Goal: Task Accomplishment & Management: Manage account settings

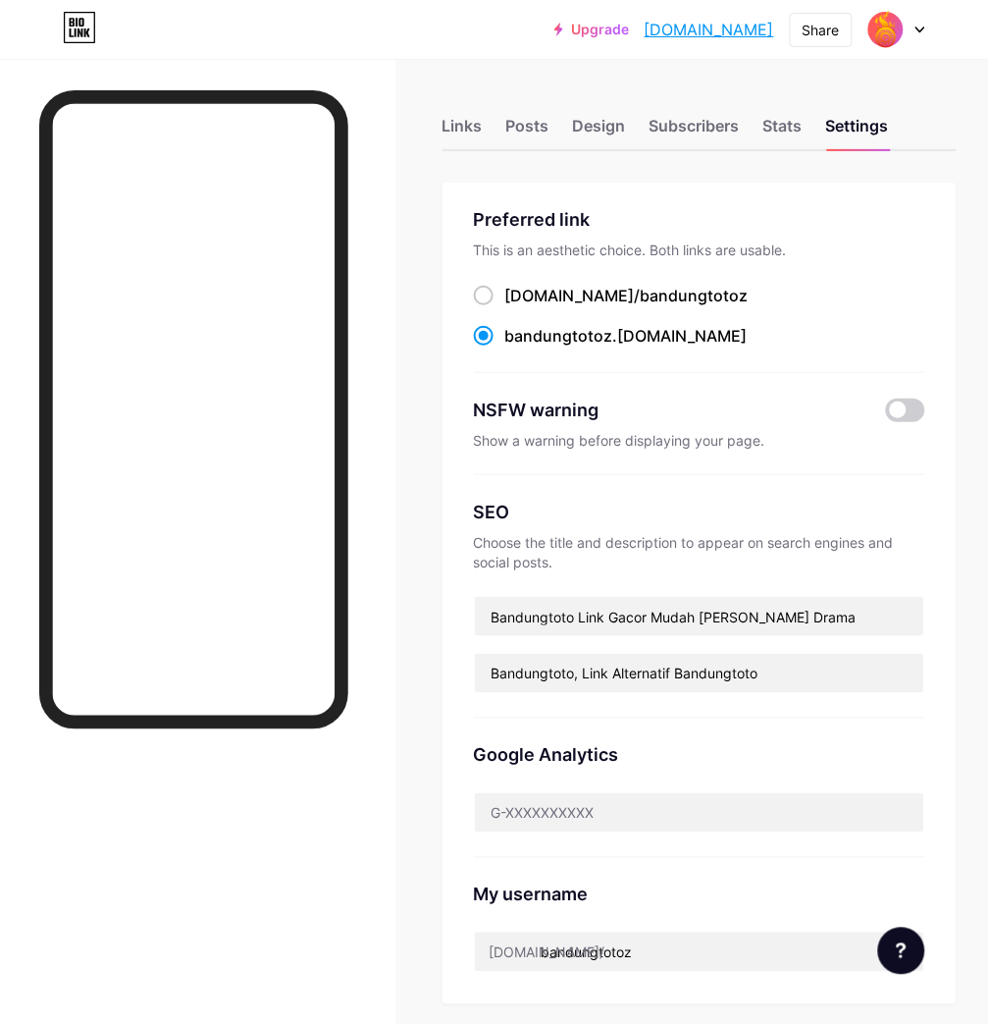
click at [869, 276] on div "Preferred link This is an aesthetic choice. Both links are usable. [DOMAIN_NAME…" at bounding box center [699, 289] width 451 height 167
click at [803, 124] on div "Stats" at bounding box center [783, 131] width 39 height 35
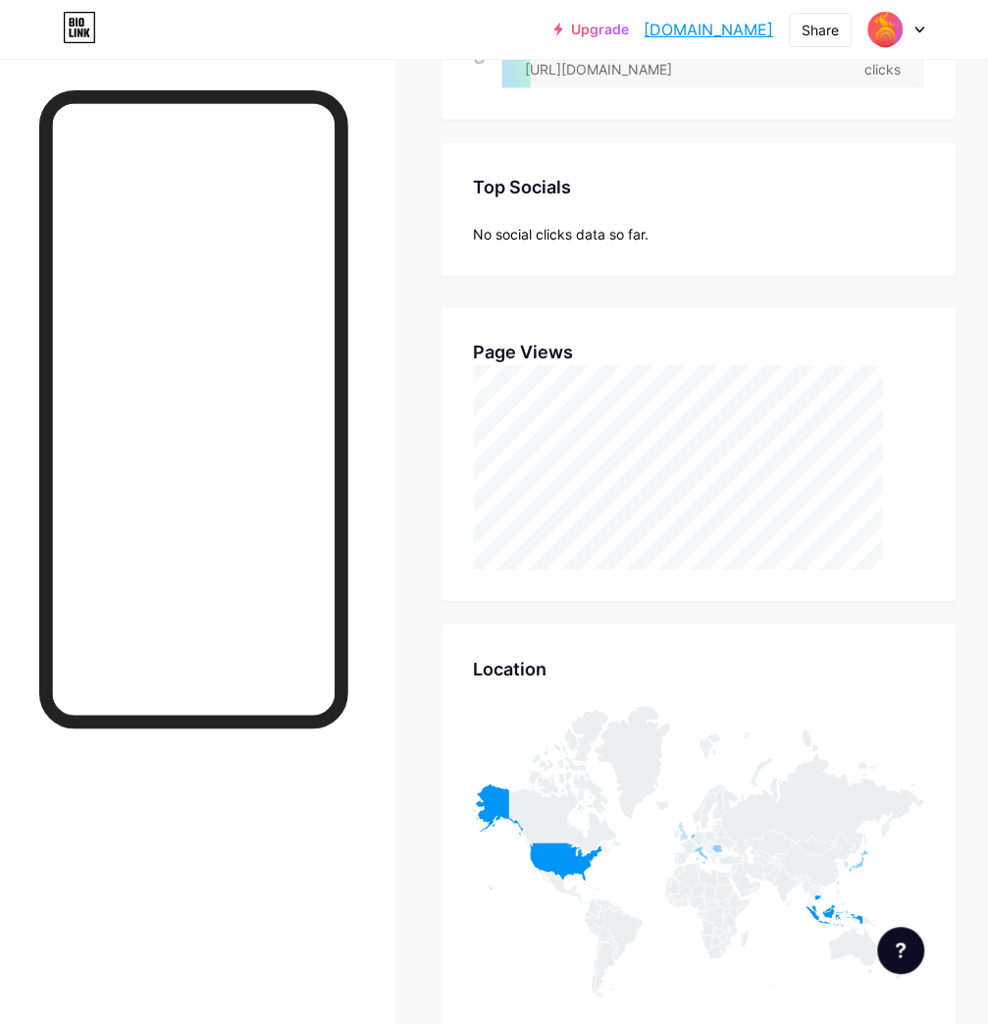
scroll to position [50, 0]
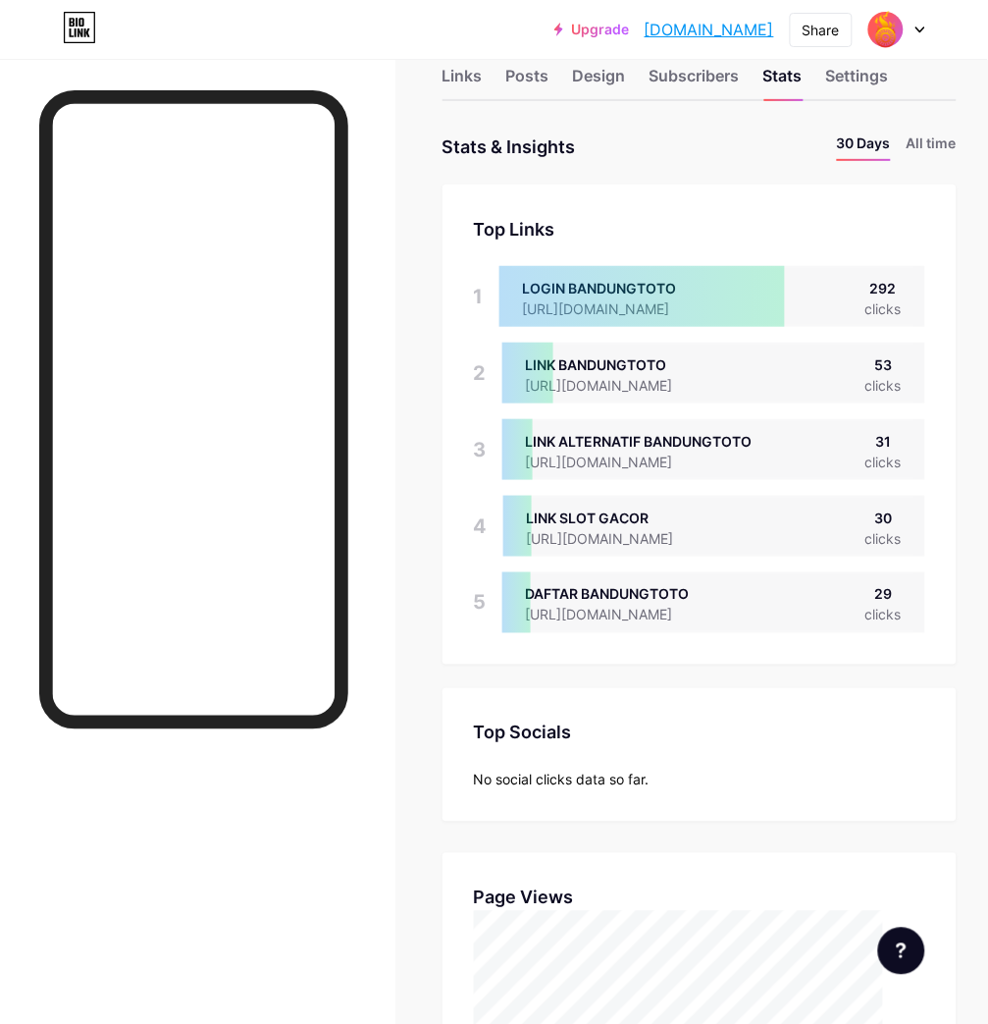
click at [977, 23] on div "Upgrade [DOMAIN_NAME]... [DOMAIN_NAME] Share Switch accounts BANDUNGTOTO [DOMAI…" at bounding box center [494, 29] width 988 height 35
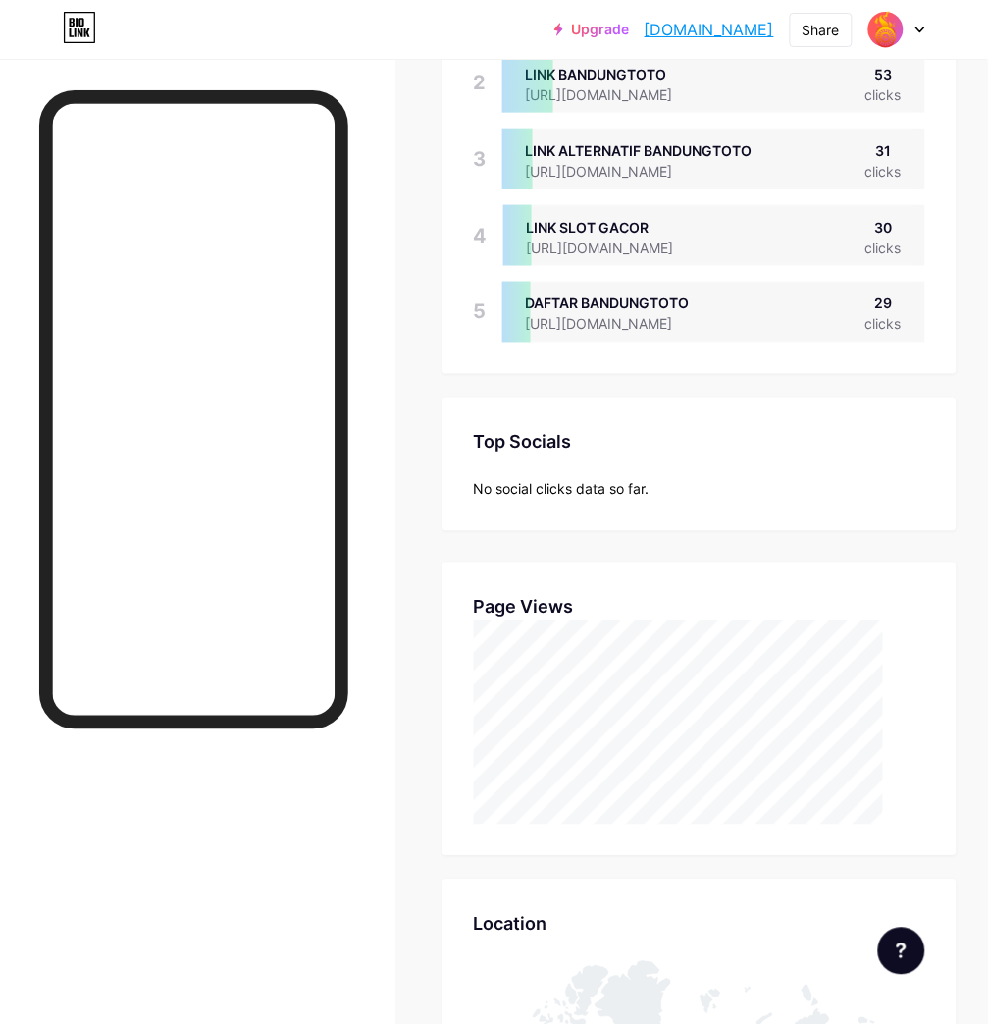
scroll to position [486, 0]
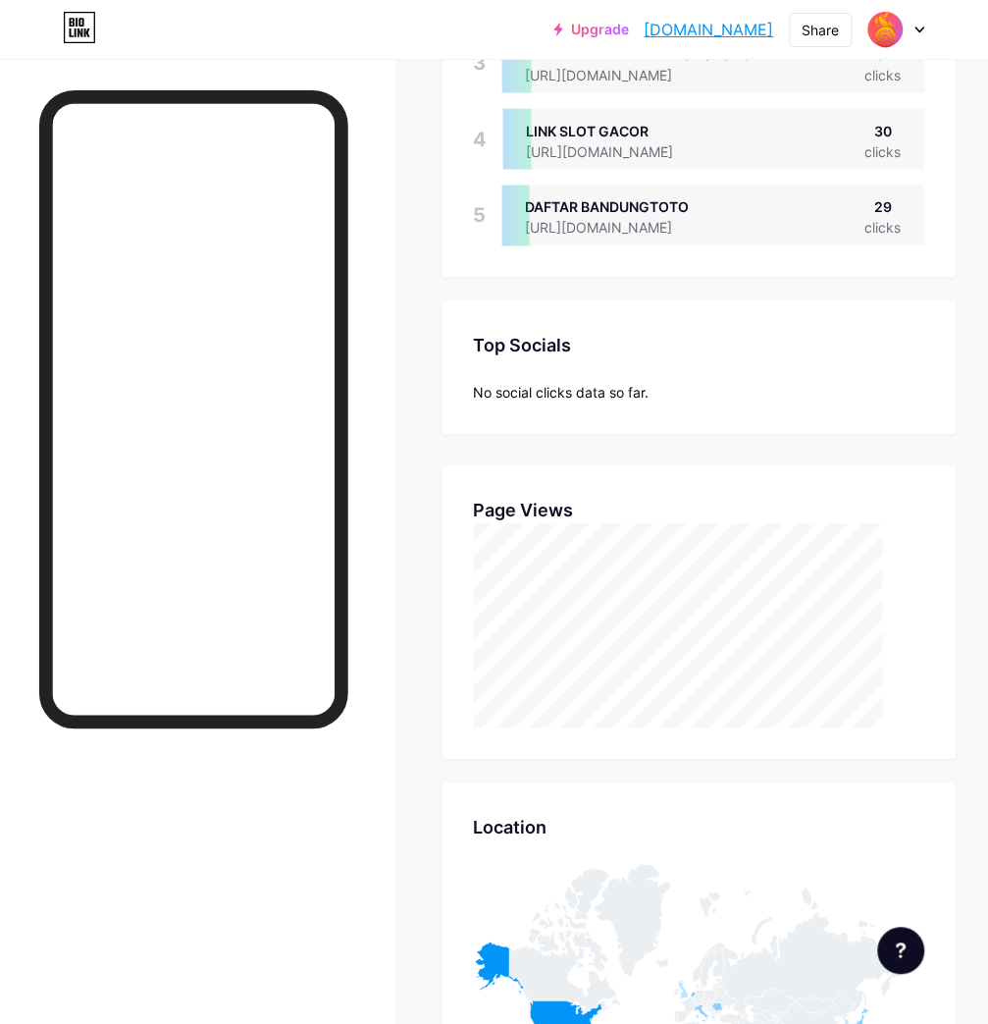
scroll to position [436, 0]
click at [986, 163] on div "Links Posts Design Subscribers Stats Settings Stats & Insights Page Stats 30 Da…" at bounding box center [494, 745] width 988 height 2244
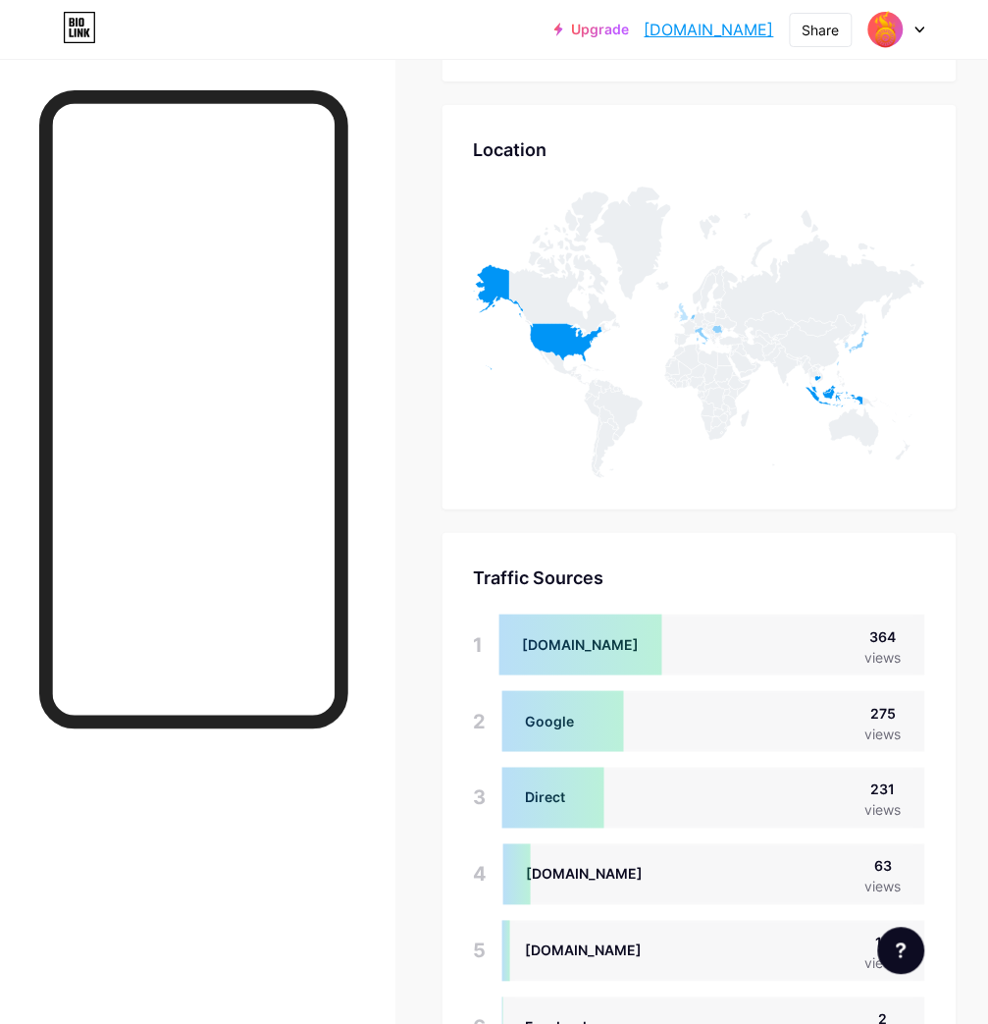
scroll to position [1249, 0]
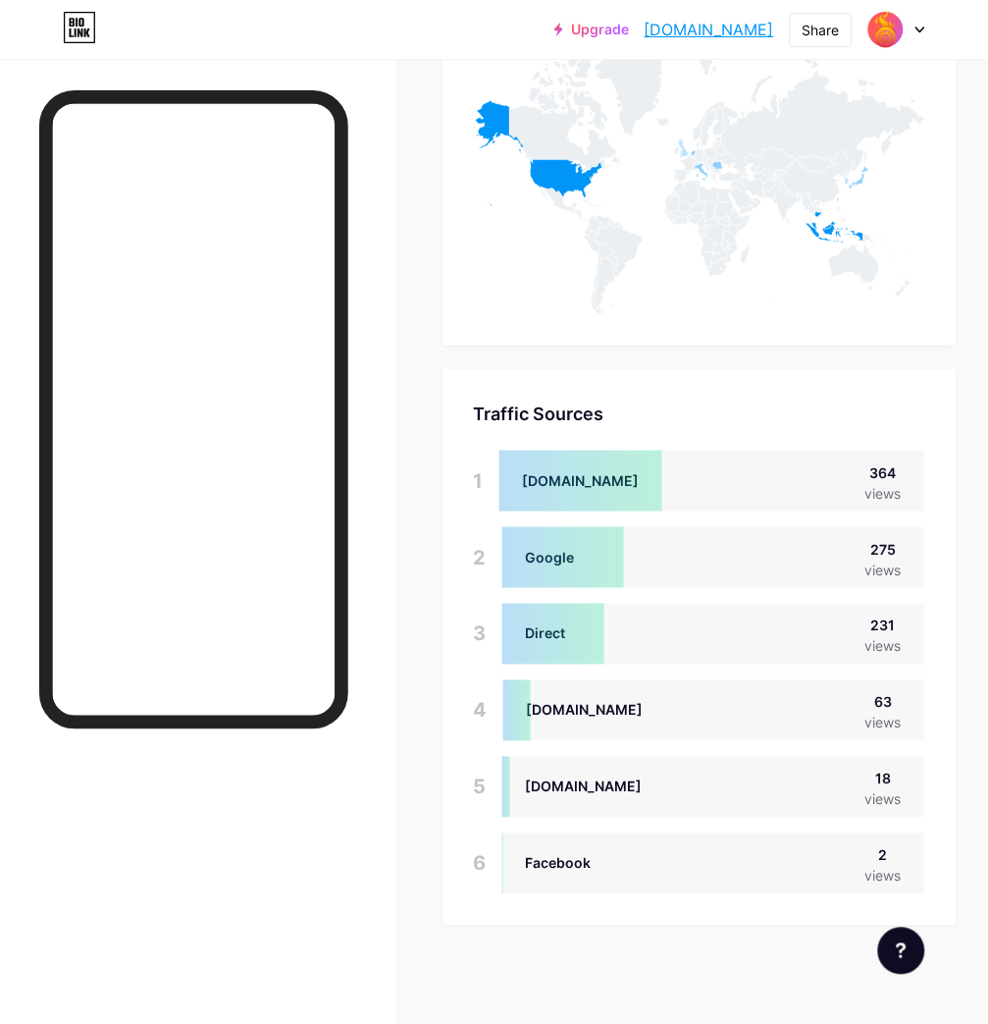
scroll to position [1249, 0]
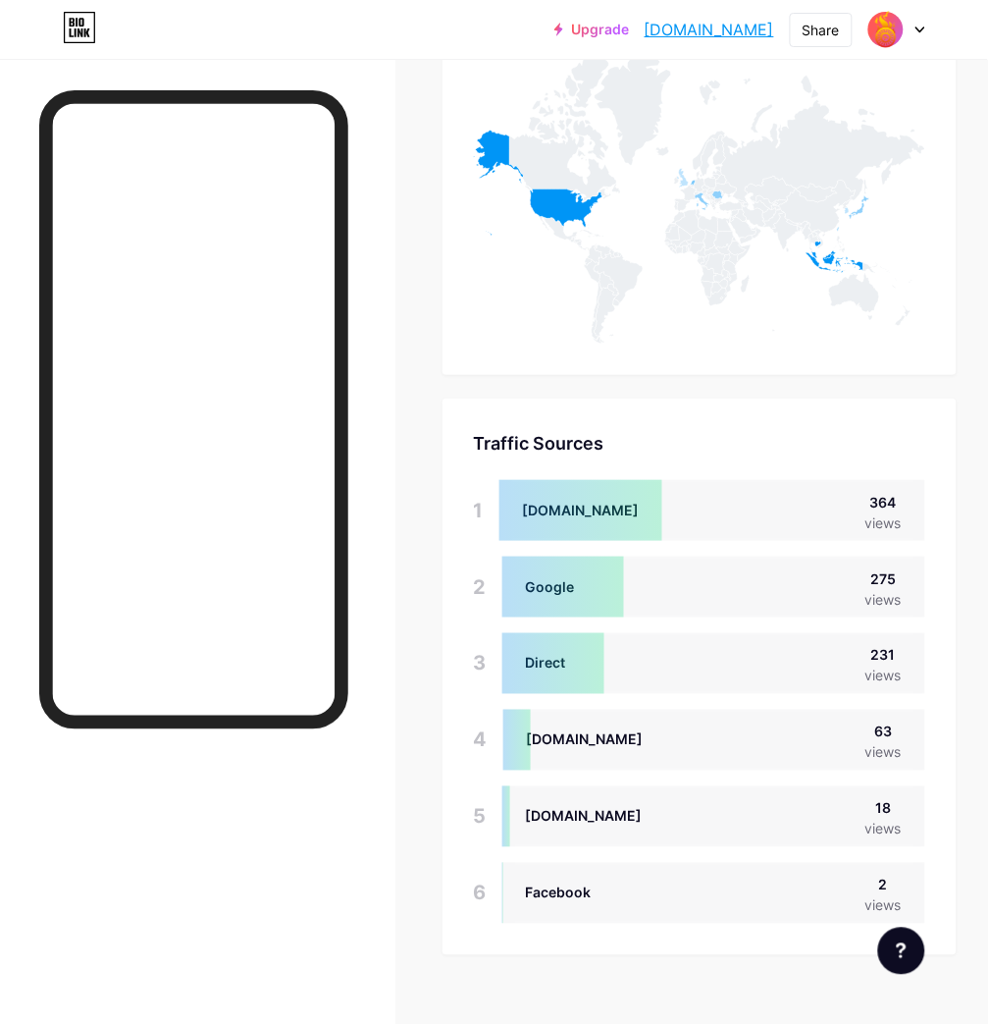
drag, startPoint x: 960, startPoint y: 154, endPoint x: 842, endPoint y: 159, distance: 117.9
click at [957, 154] on div "Location Location" at bounding box center [700, 173] width 514 height 404
